Goal: Information Seeking & Learning: Learn about a topic

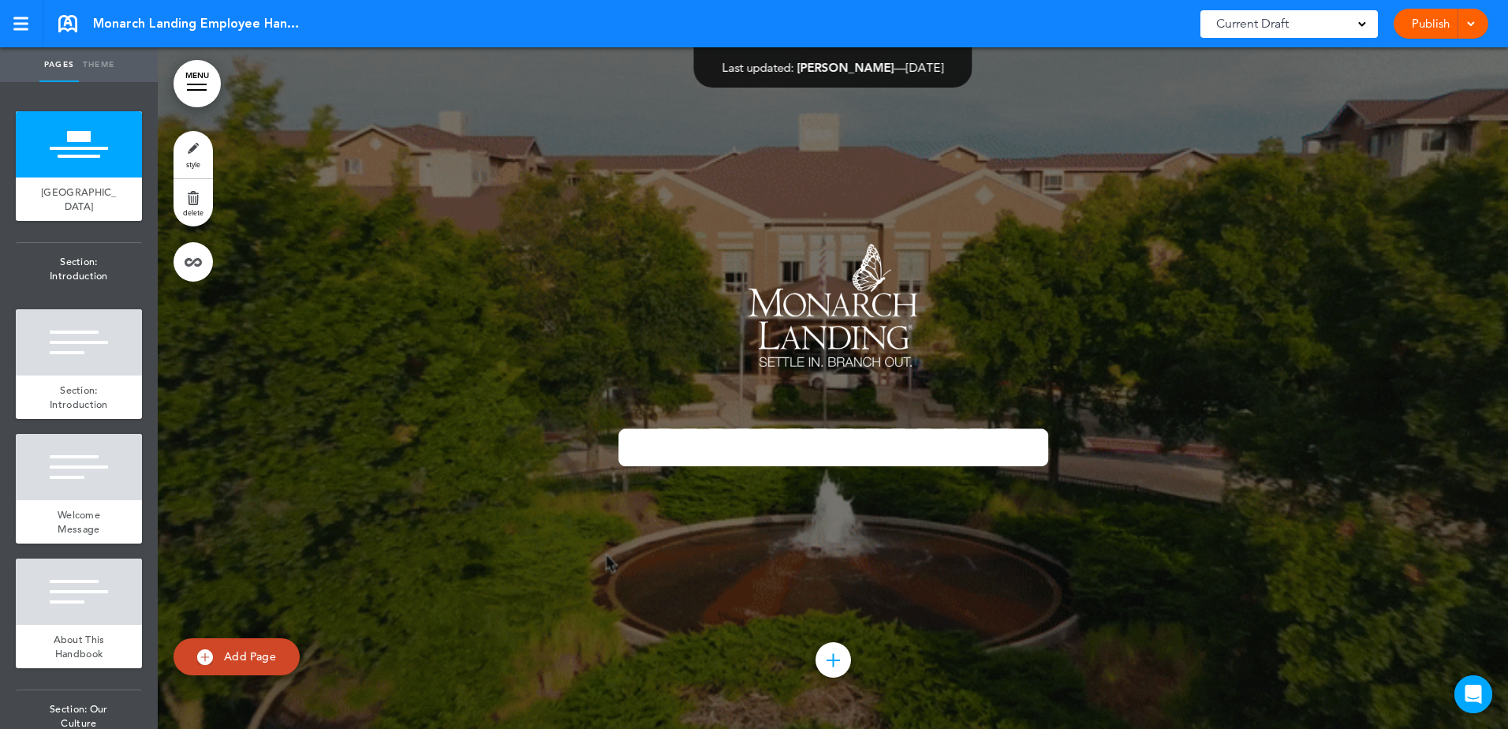
click at [12, 27] on link at bounding box center [21, 23] width 43 height 47
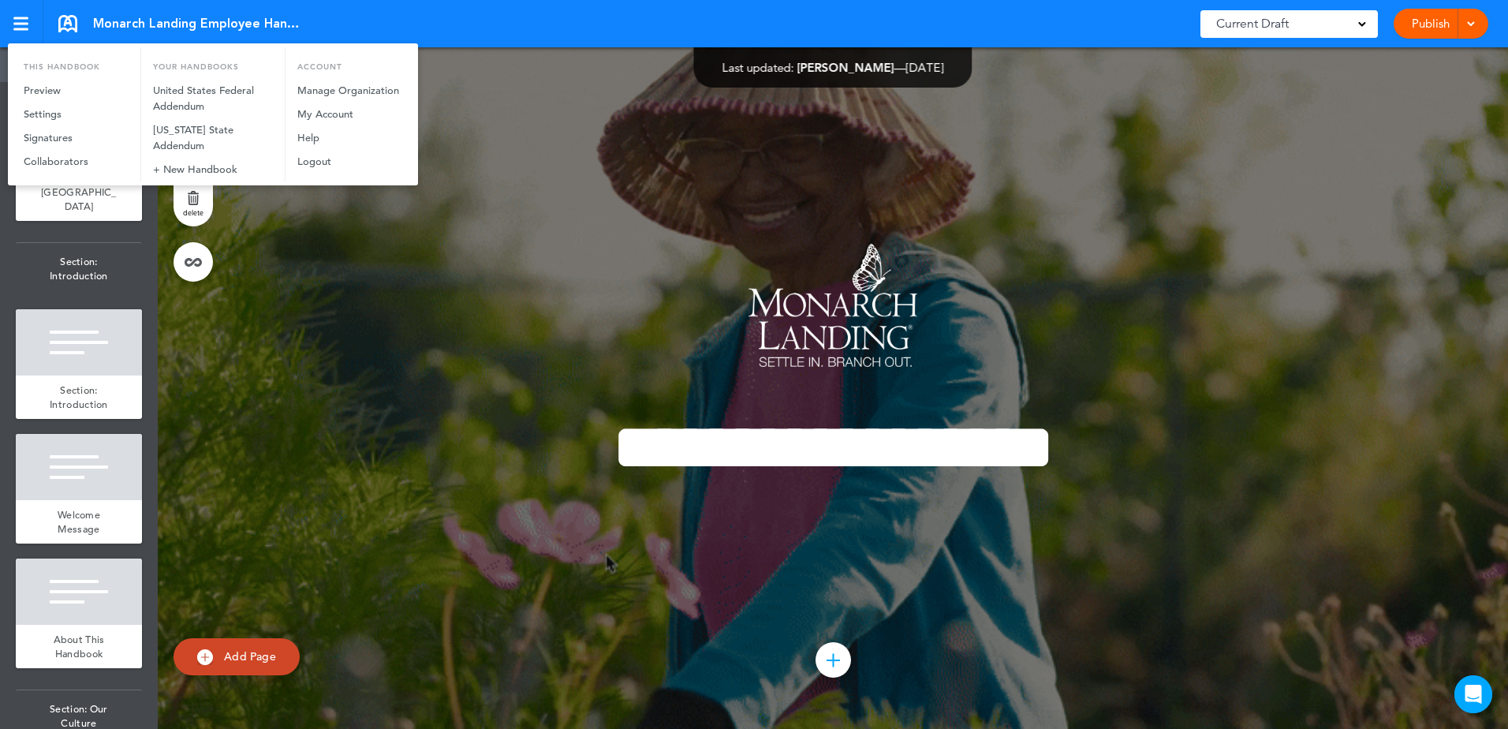
click at [334, 348] on div at bounding box center [754, 364] width 1508 height 729
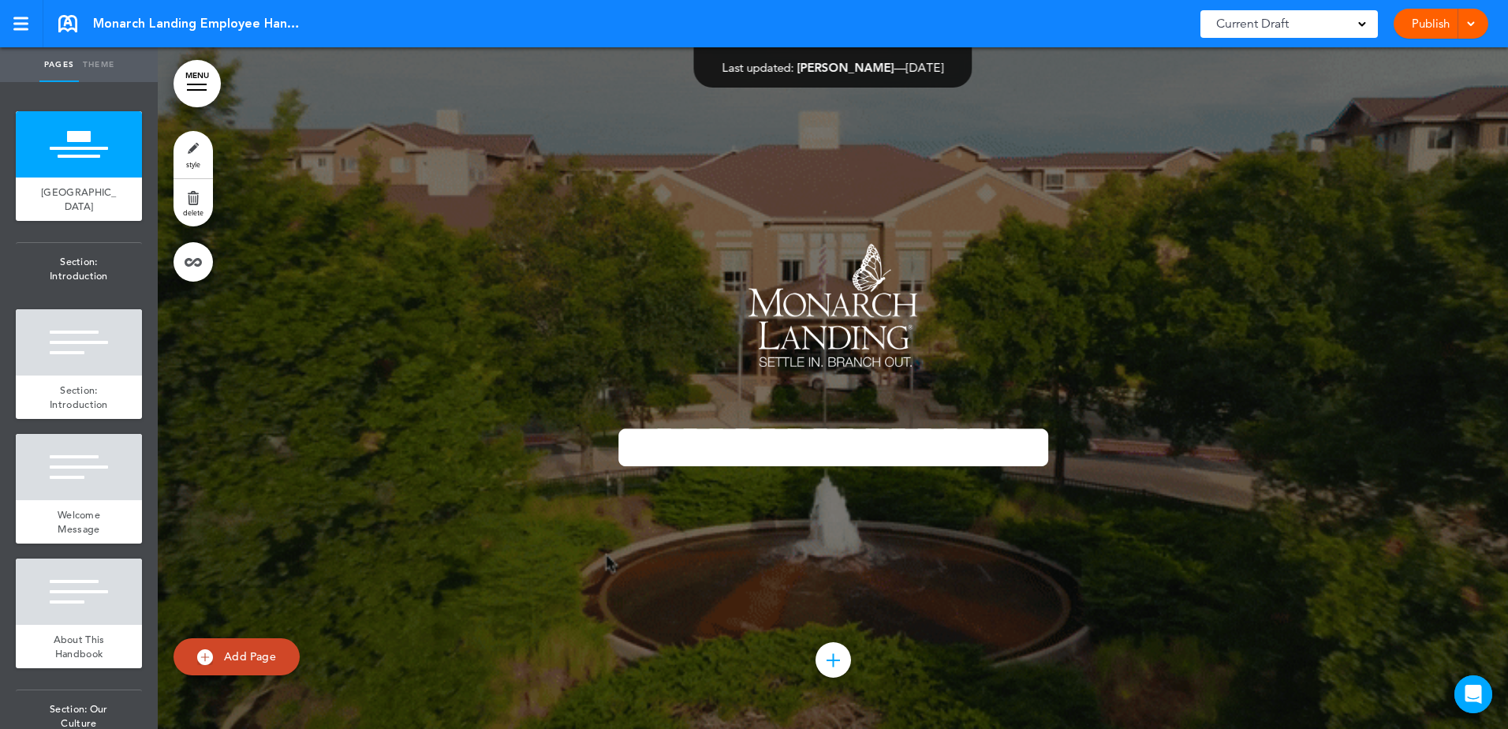
click at [188, 84] on div at bounding box center [197, 85] width 20 height 2
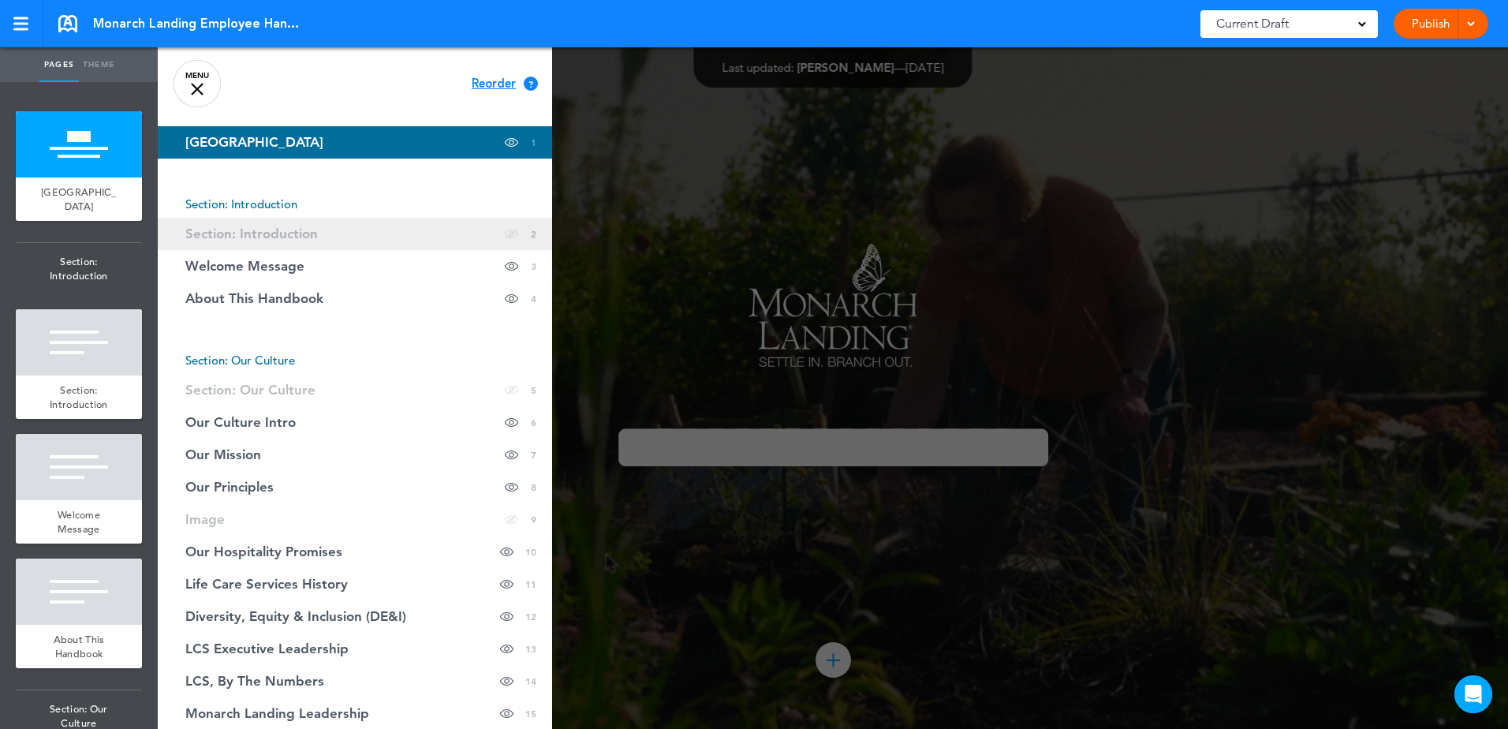
click at [252, 237] on span "Section: Introduction" at bounding box center [251, 233] width 133 height 13
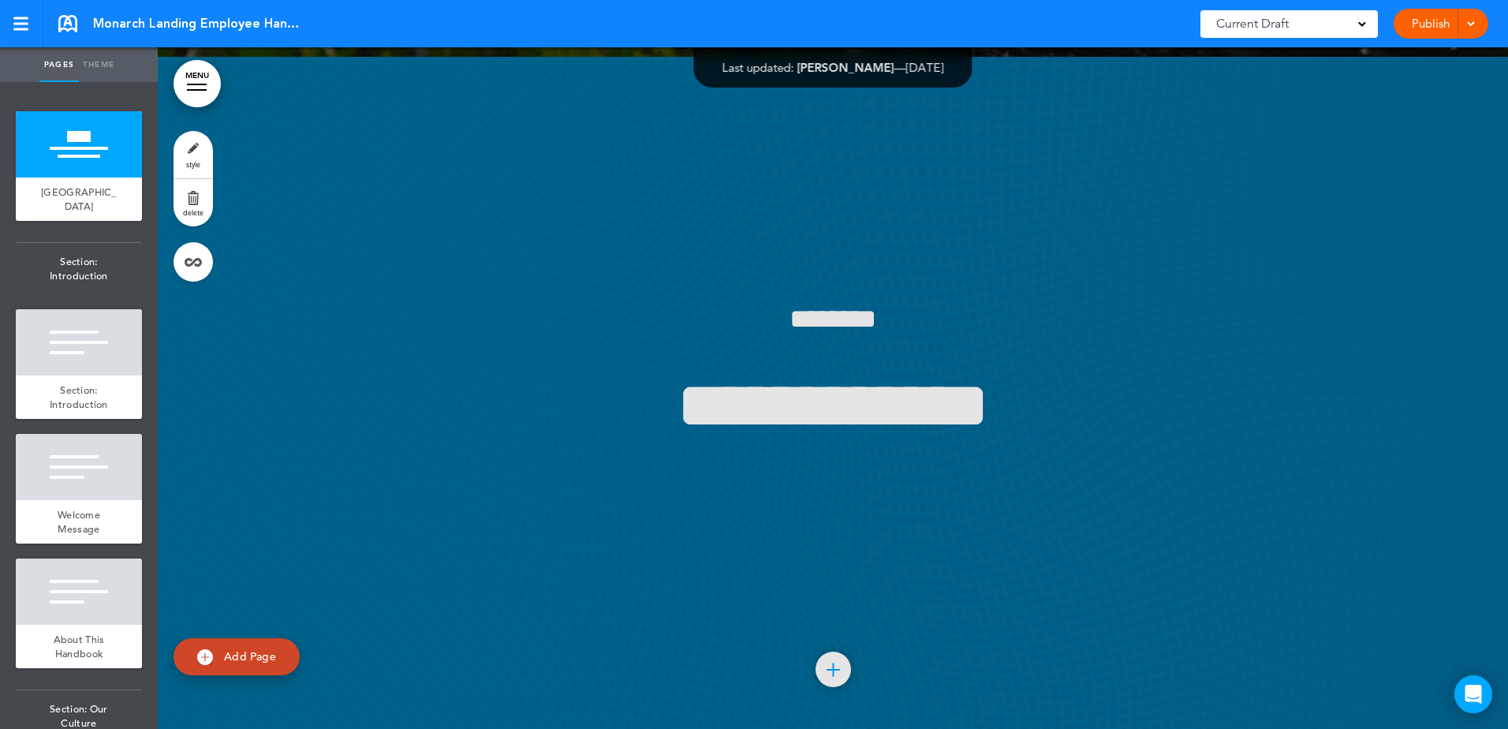
scroll to position [681, 0]
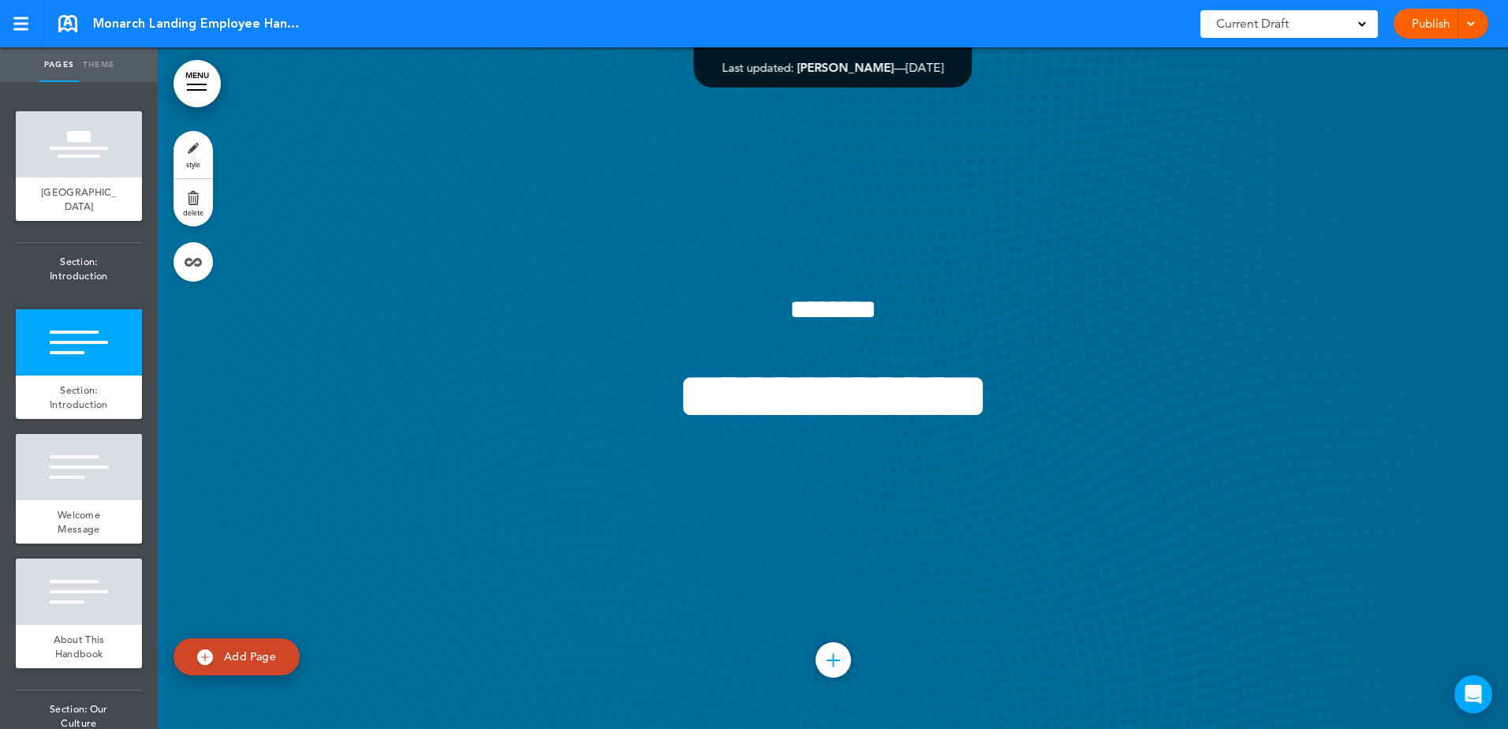
click at [1295, 18] on div "Current Draft" at bounding box center [1288, 24] width 177 height 28
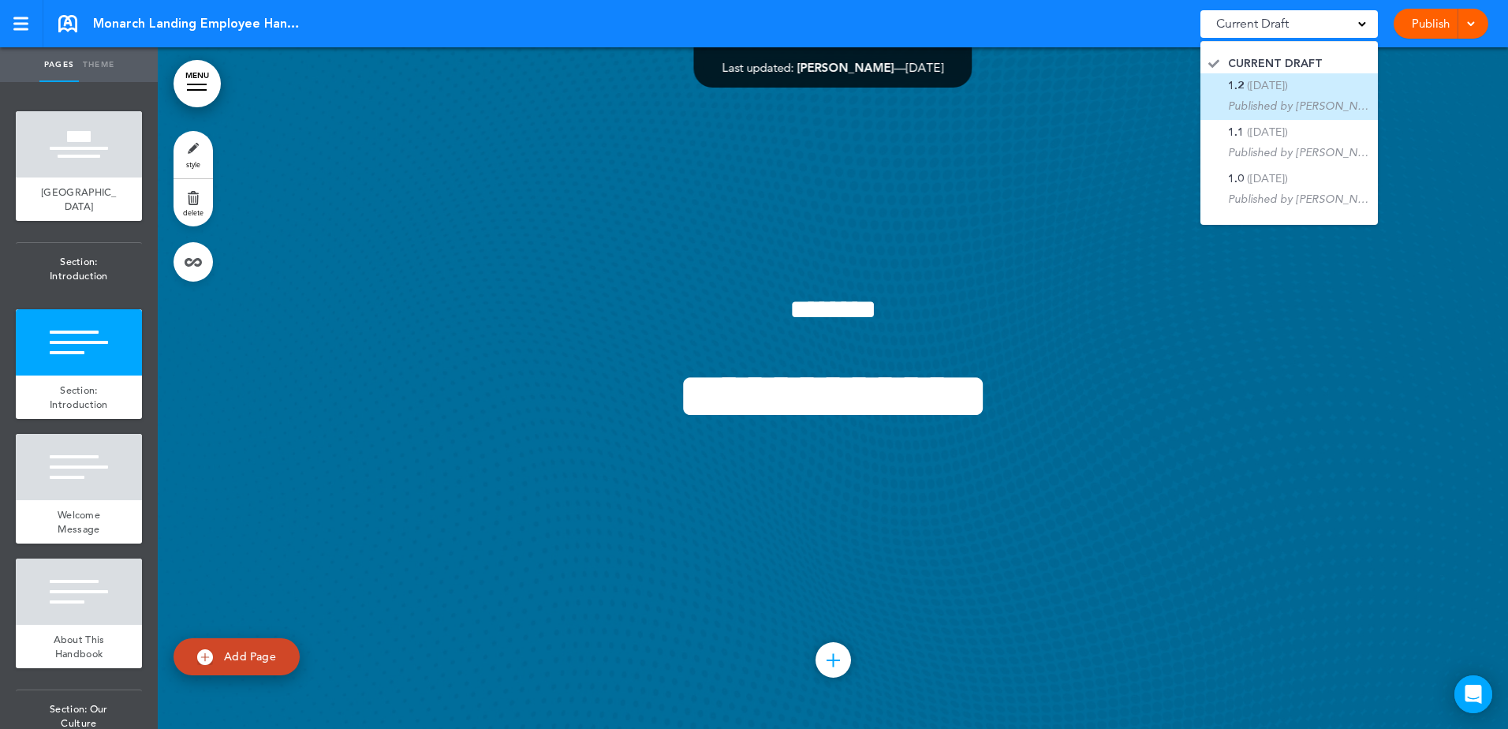
click at [1291, 94] on div "1.2 (8/19/2025) Published by Elisabeth Selvey" at bounding box center [1299, 97] width 142 height 34
click at [912, 171] on div at bounding box center [833, 387] width 1350 height 681
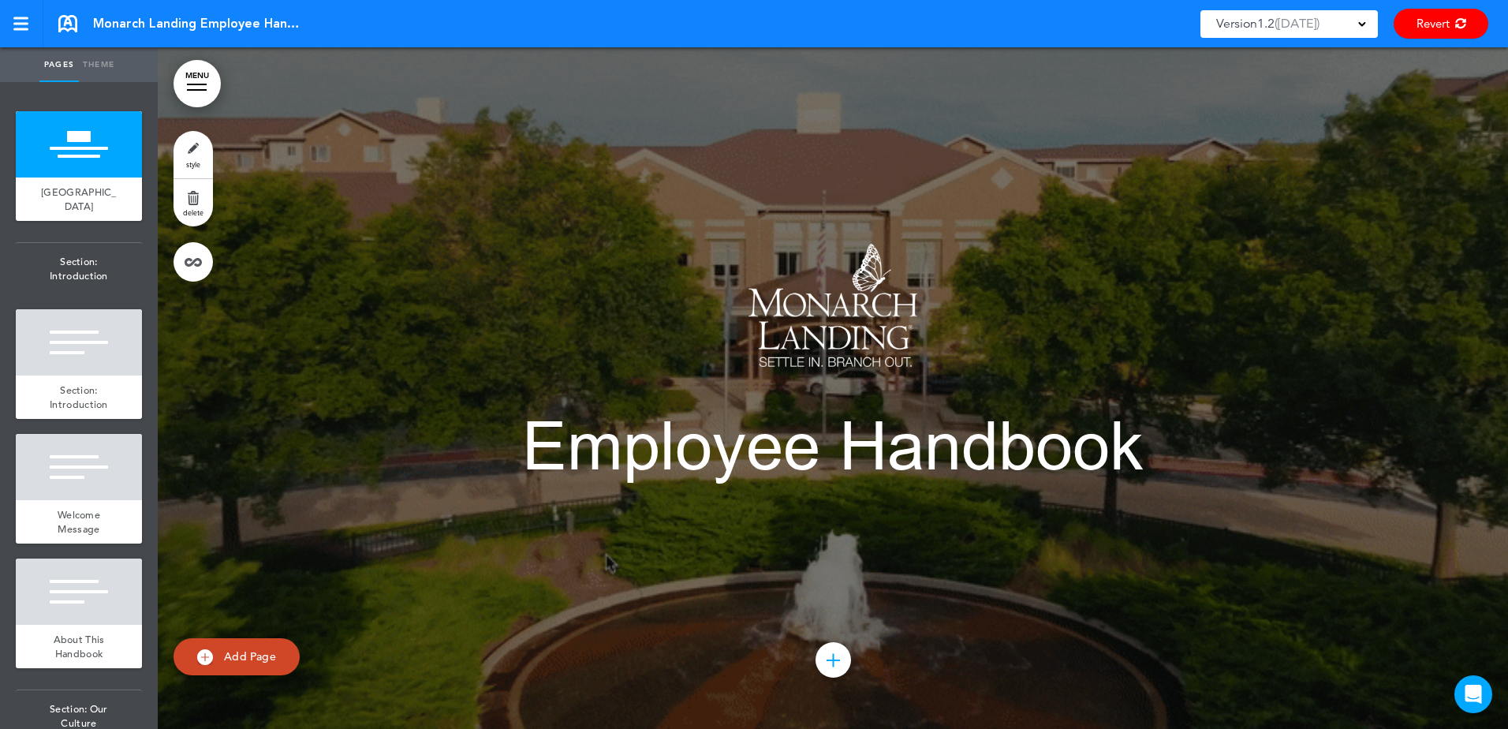
click at [13, 24] on div at bounding box center [20, 24] width 15 height 2
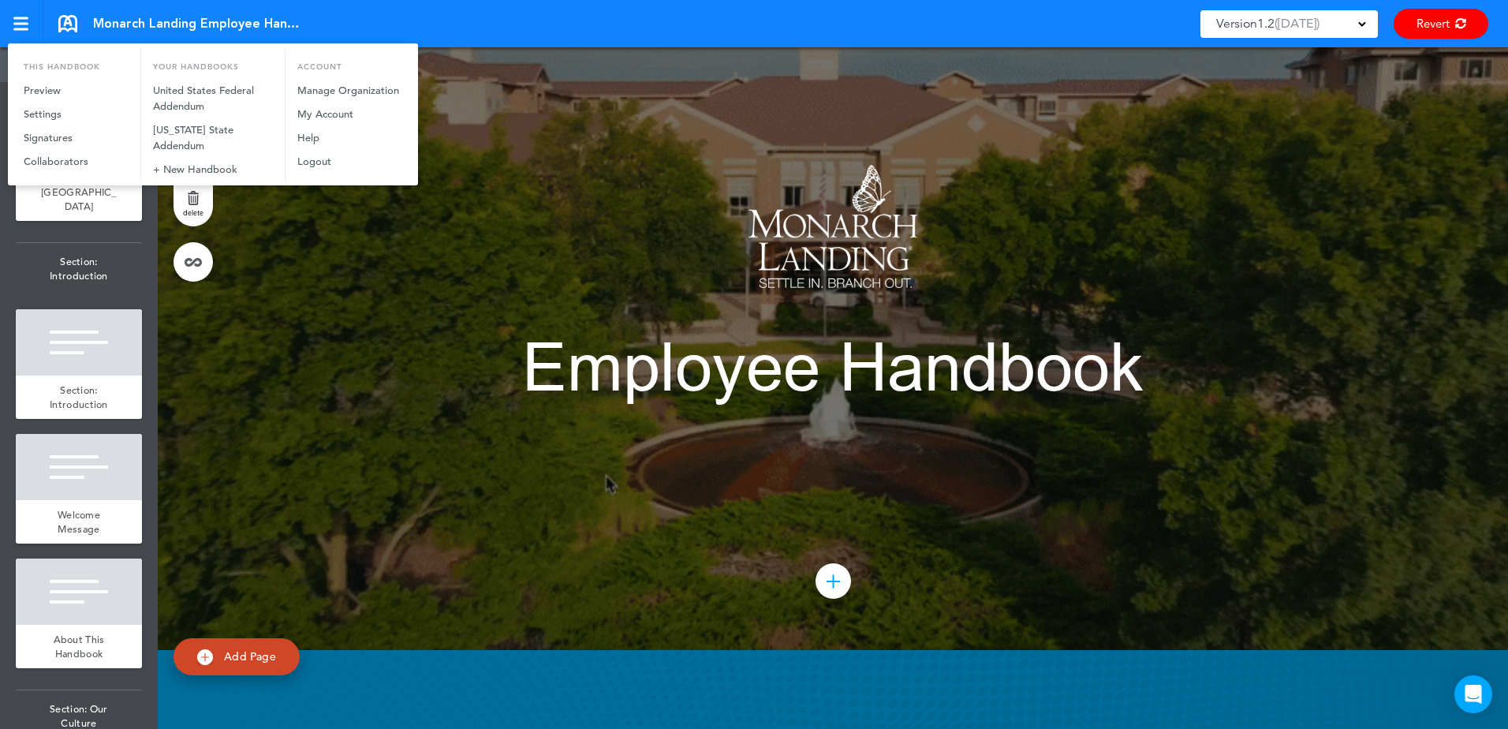
click at [591, 405] on div at bounding box center [754, 364] width 1508 height 729
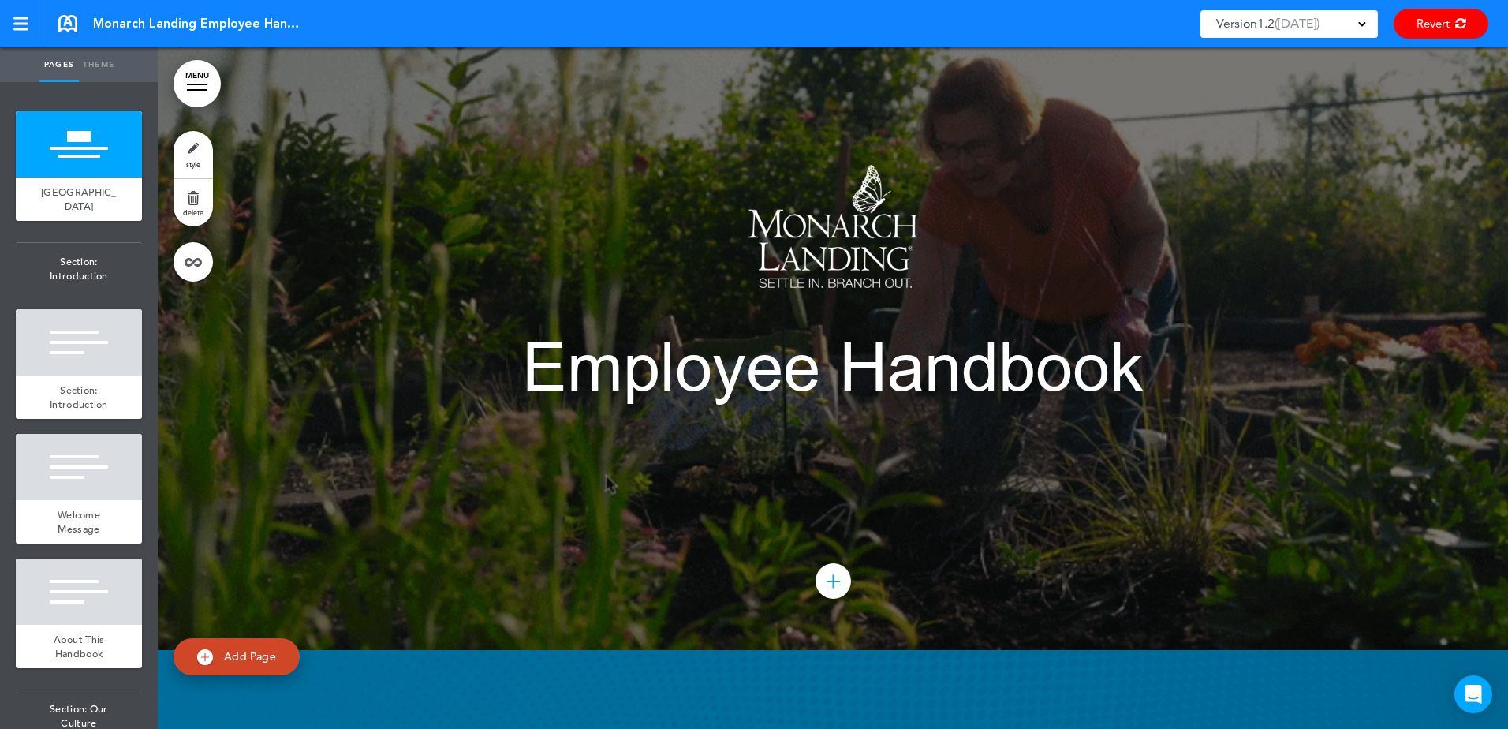
click at [200, 83] on link "MENU" at bounding box center [197, 83] width 47 height 47
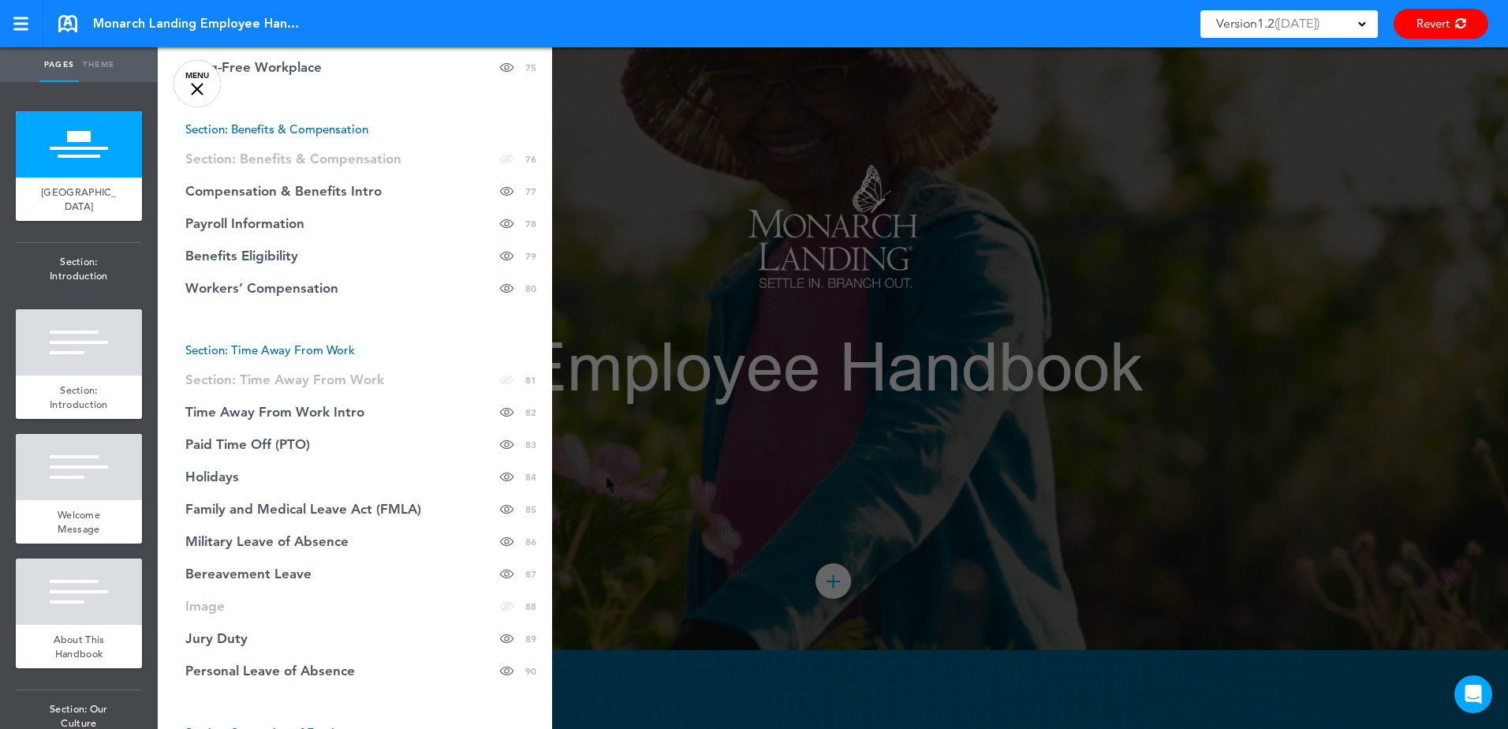
scroll to position [2918, 0]
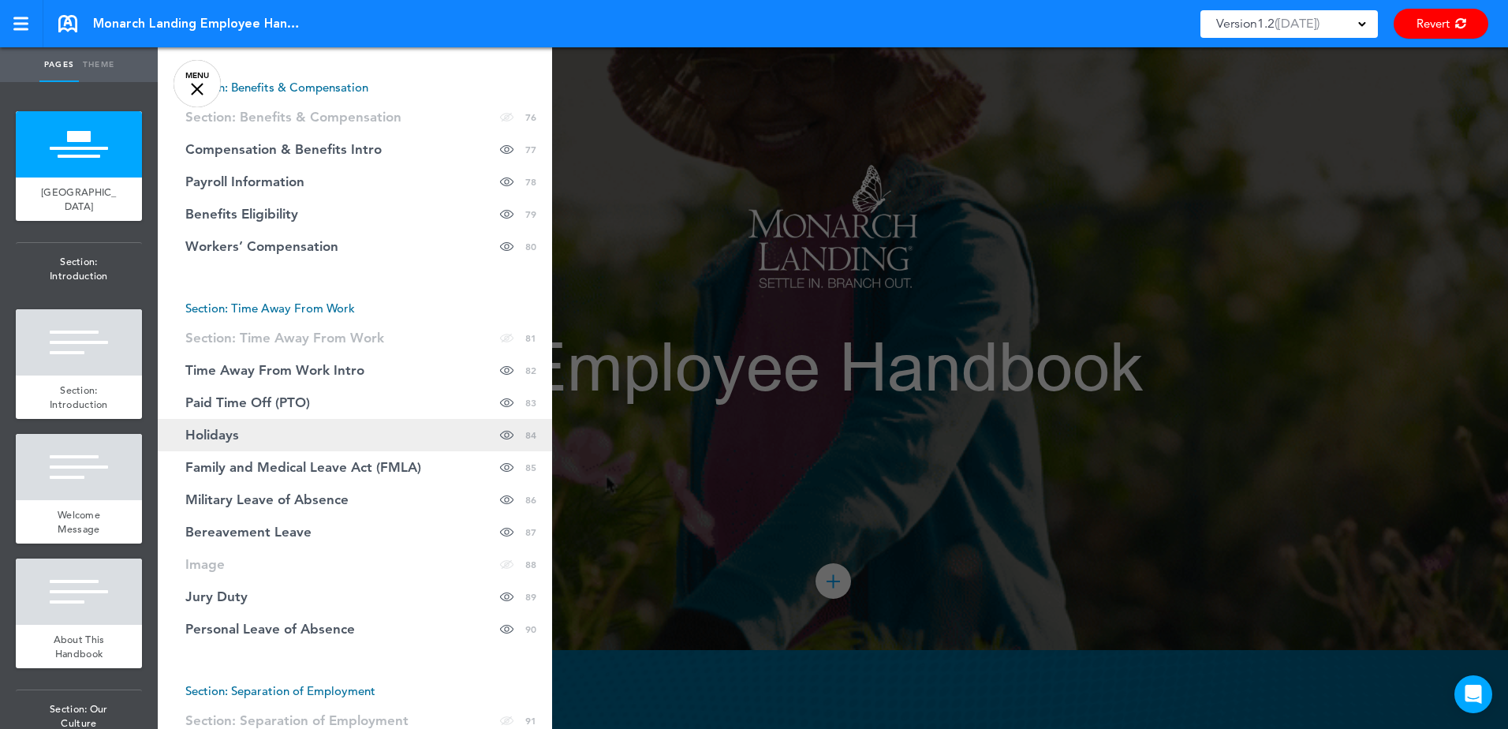
click at [307, 439] on link "Holidays Hide page in table of contents 84" at bounding box center [355, 435] width 394 height 32
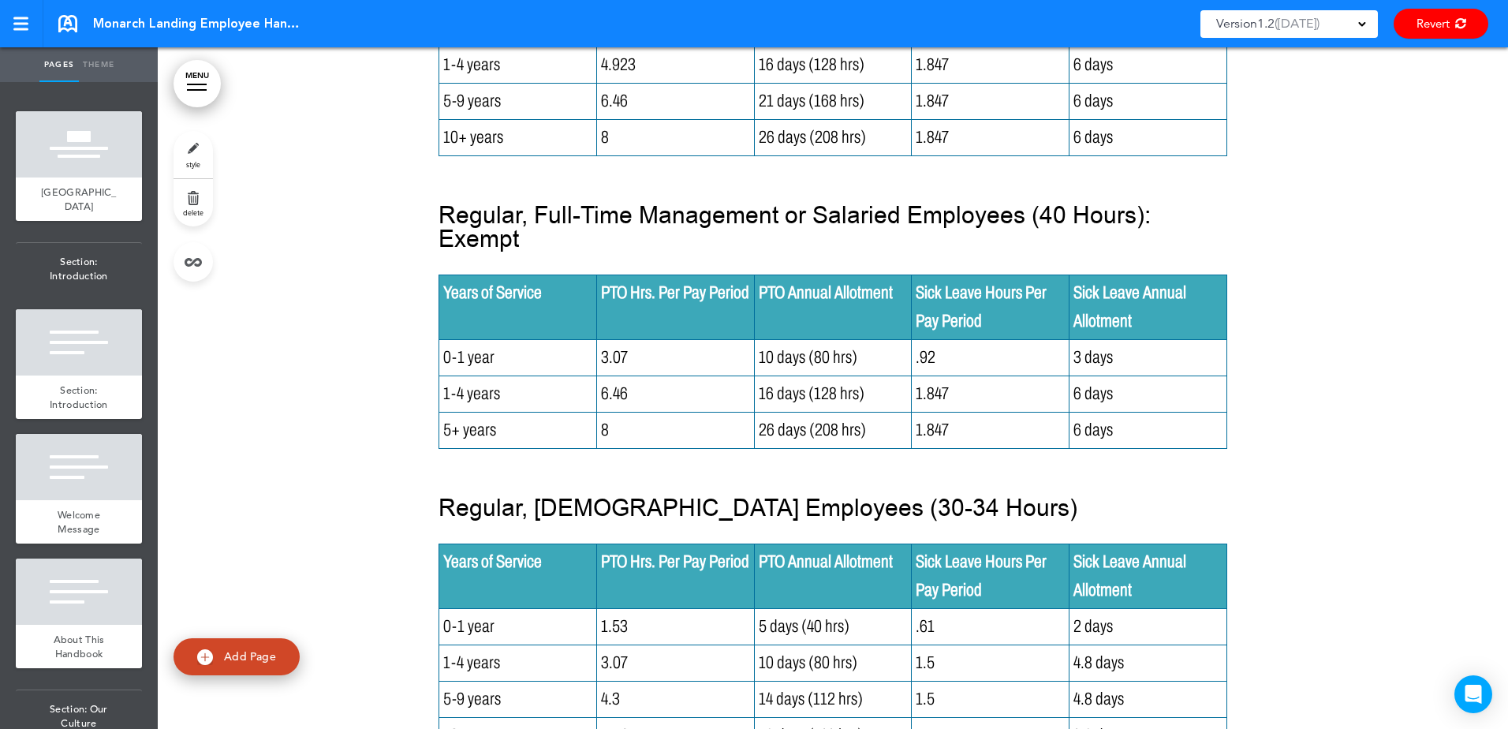
scroll to position [85885, 0]
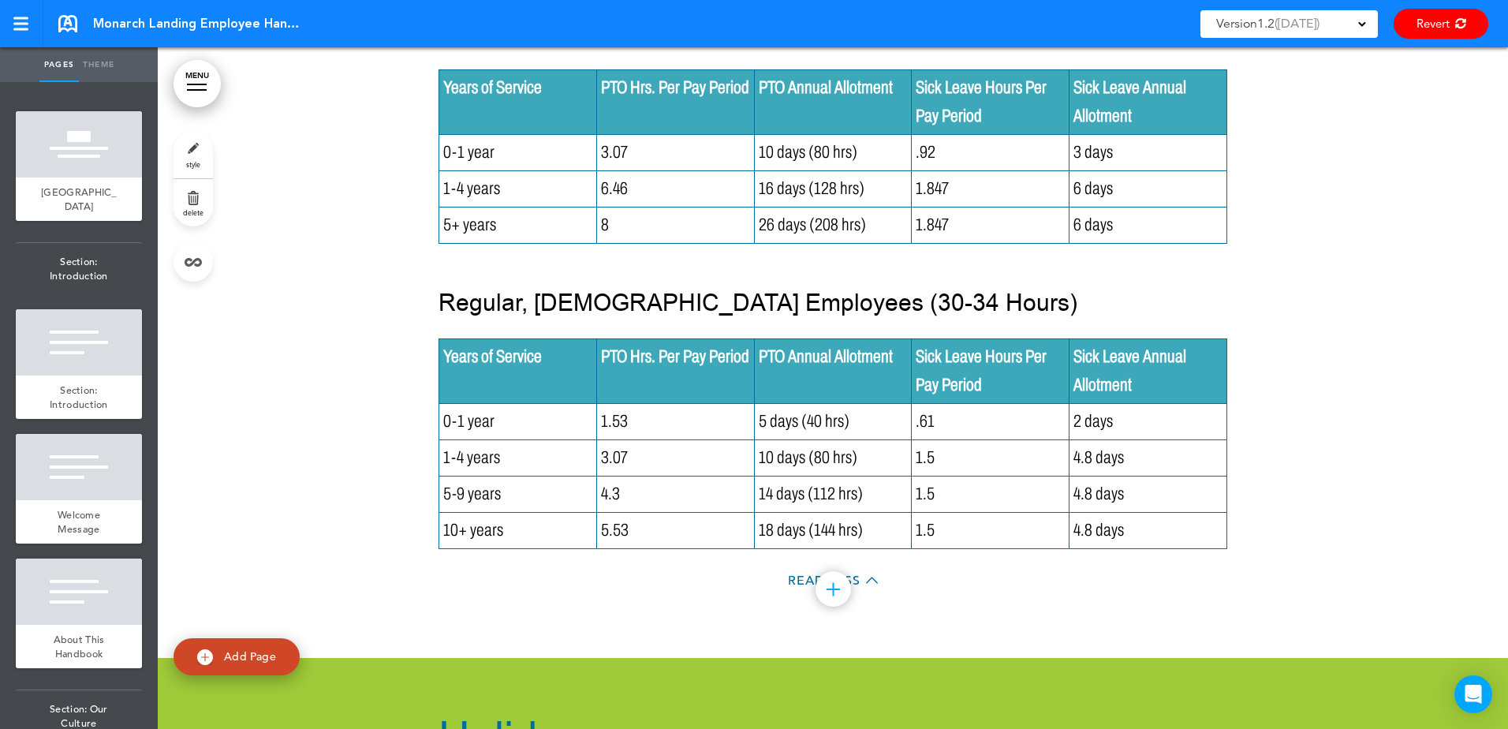
scroll to position [86043, 0]
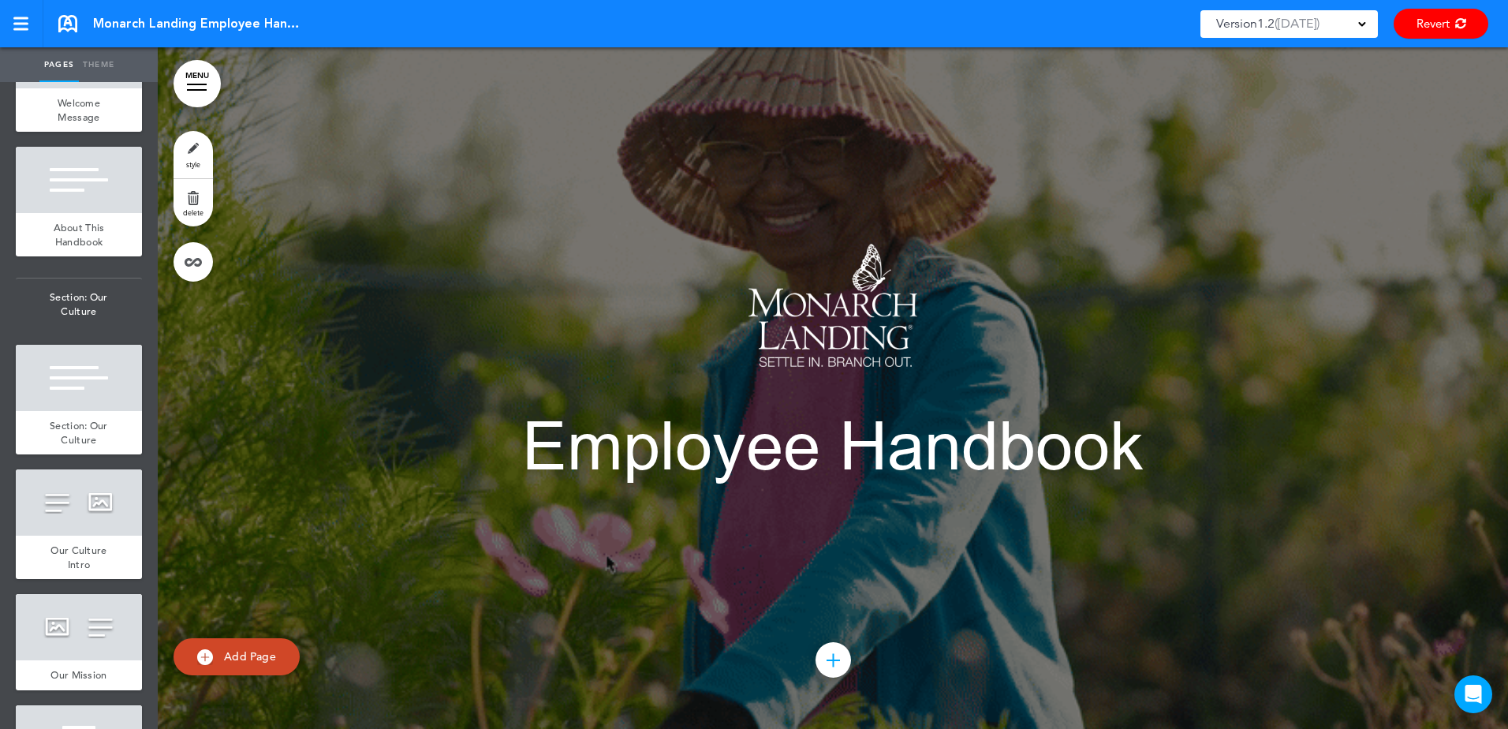
scroll to position [394, 0]
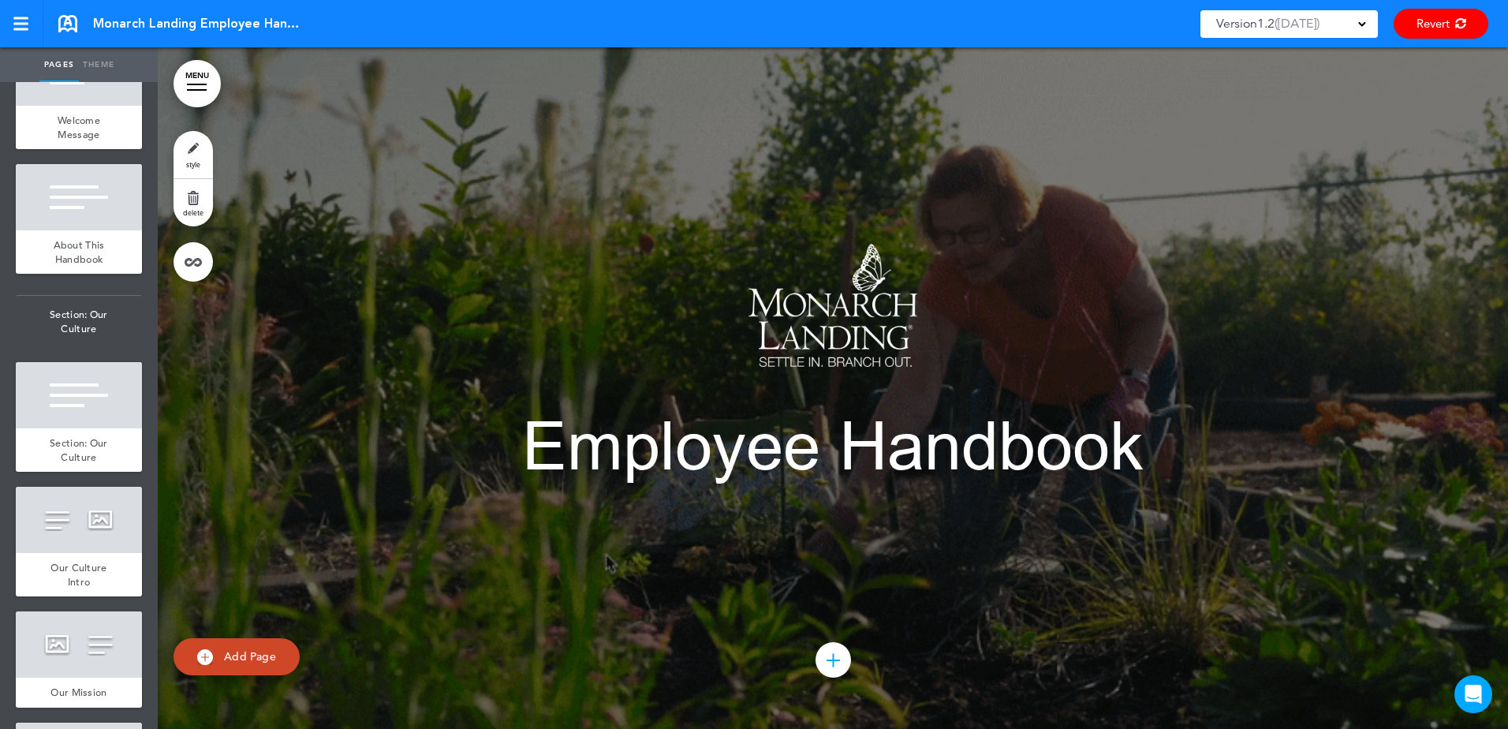
click at [200, 87] on link "MENU" at bounding box center [197, 83] width 47 height 47
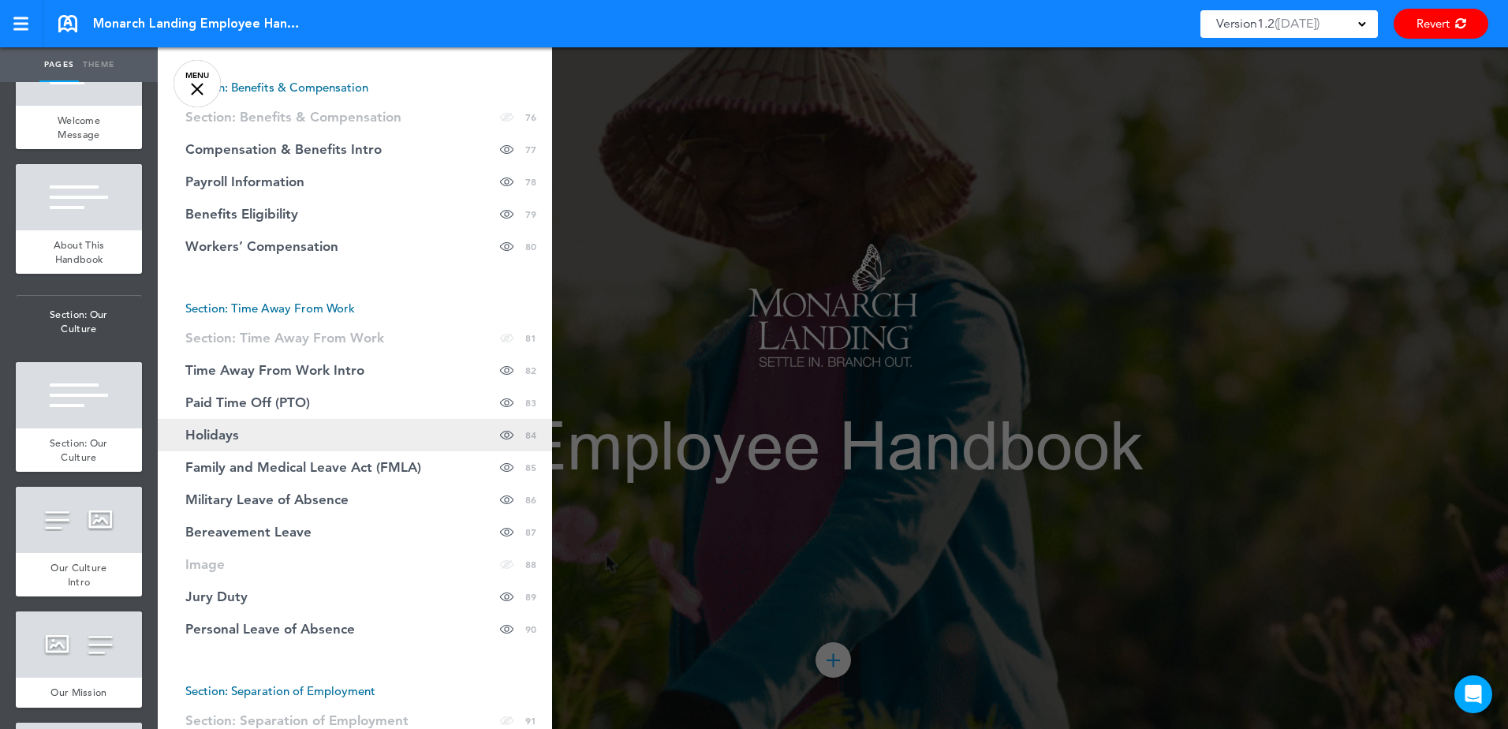
click at [345, 437] on link "Holidays Hide page in table of contents 84" at bounding box center [355, 435] width 394 height 32
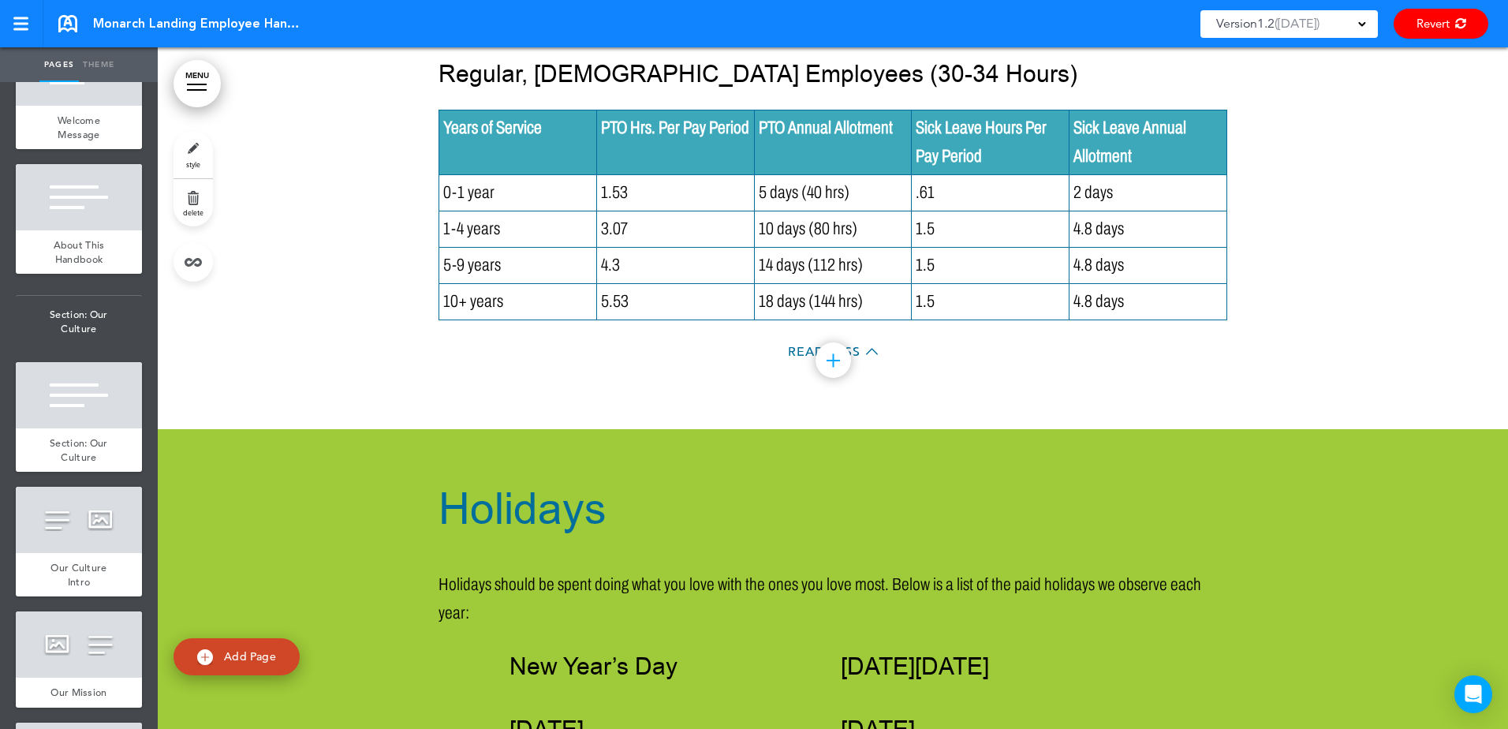
scroll to position [86281, 0]
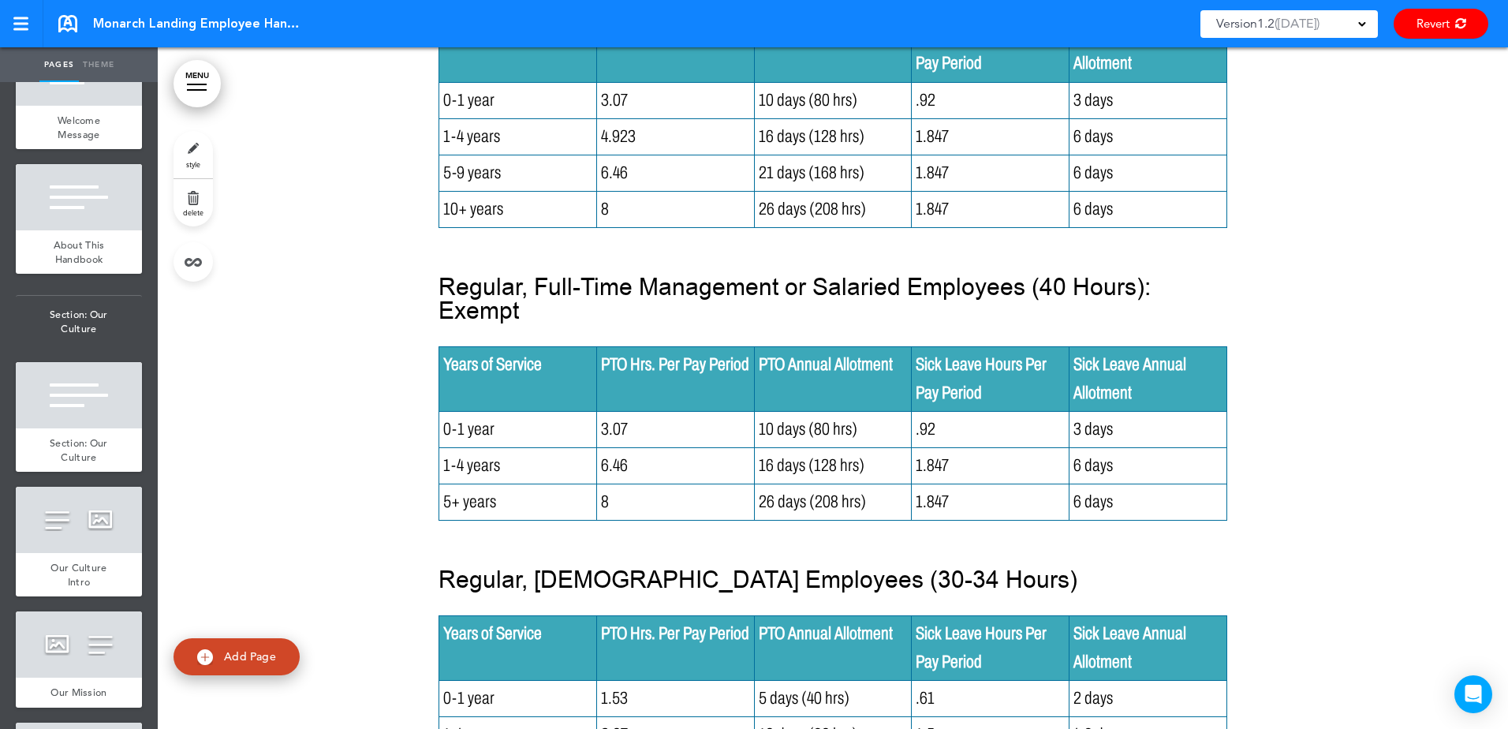
scroll to position [85807, 0]
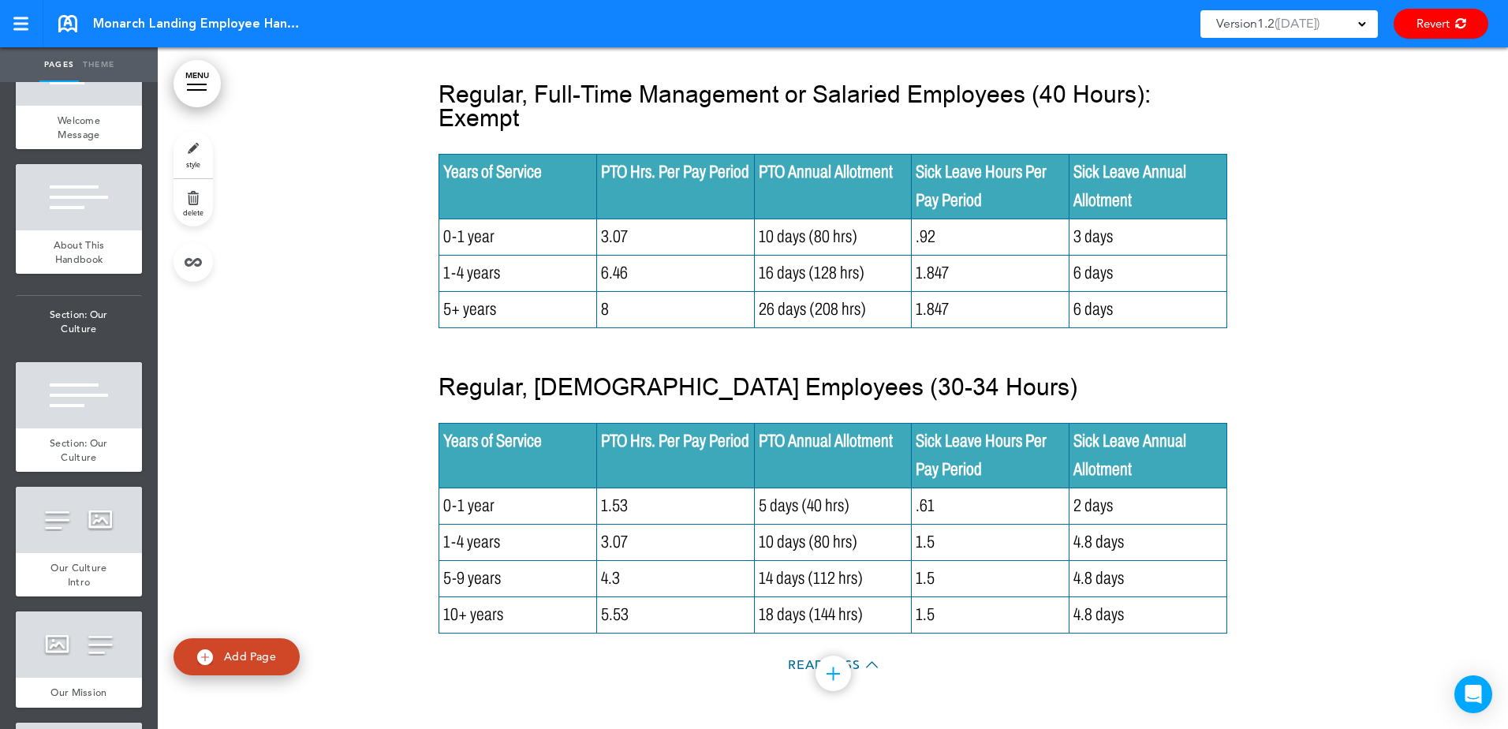
scroll to position [86005, 0]
